Goal: Check status: Check status

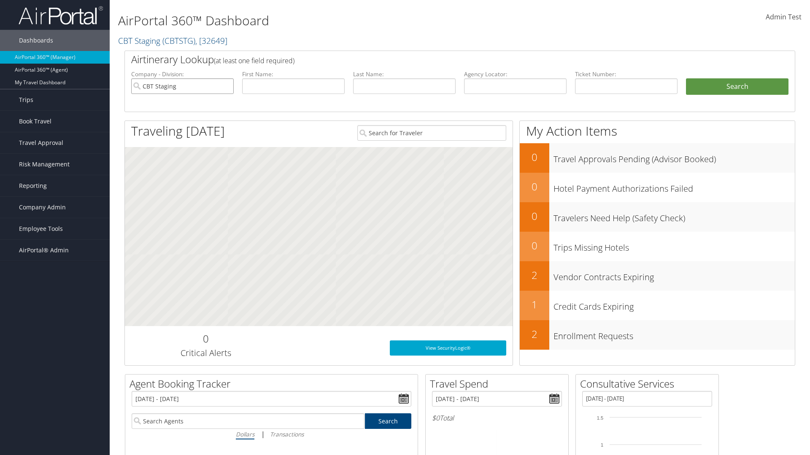
click at [182, 86] on input "CBT Staging" at bounding box center [182, 86] width 102 height 16
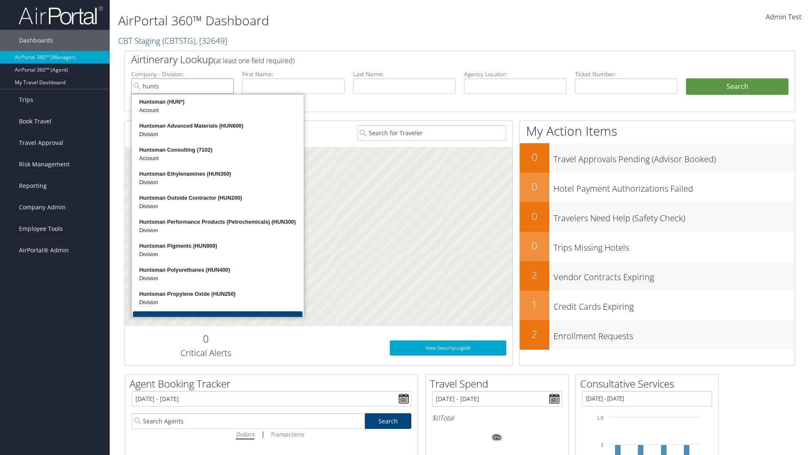
click at [218, 102] on div "Huntsman (HUN*)" at bounding box center [218, 102] width 170 height 8
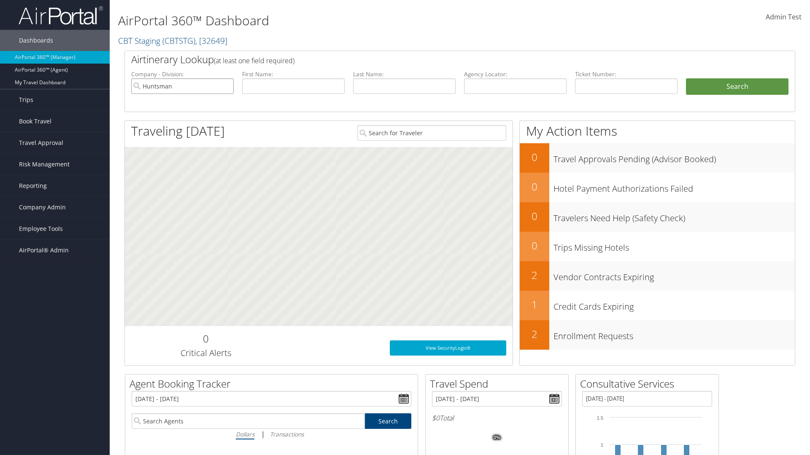
type input "Huntsman"
click at [404, 86] on input "text" at bounding box center [404, 86] width 102 height 16
type input "Huntsman"
click at [737, 86] on button "Search" at bounding box center [737, 86] width 102 height 17
